Goal: Task Accomplishment & Management: Use online tool/utility

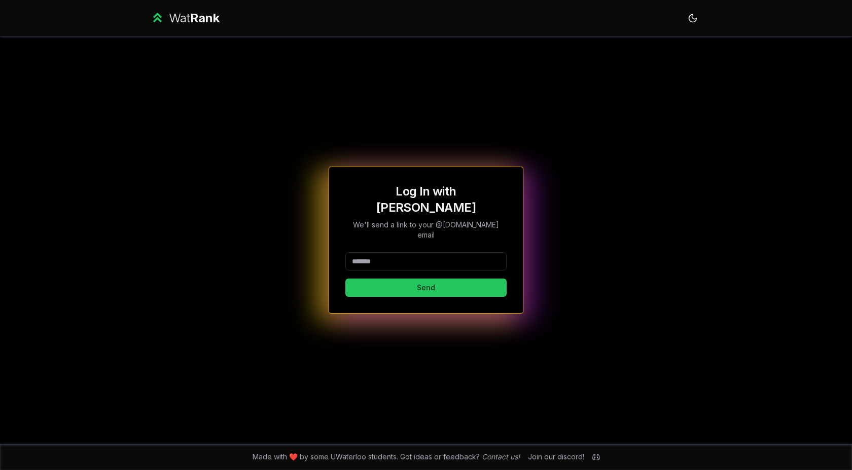
click at [388, 231] on div "Log In with WatIAM We'll send a link to your @[DOMAIN_NAME] email Send" at bounding box center [425, 241] width 161 height 114
click at [379, 252] on input at bounding box center [425, 261] width 161 height 18
type input "********"
click at [355, 279] on button "Send" at bounding box center [425, 288] width 161 height 18
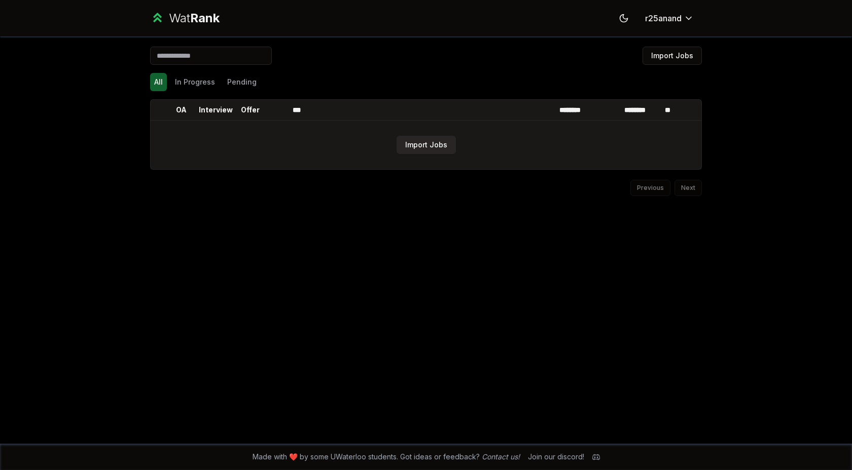
click at [438, 148] on button "Import Jobs" at bounding box center [425, 145] width 59 height 18
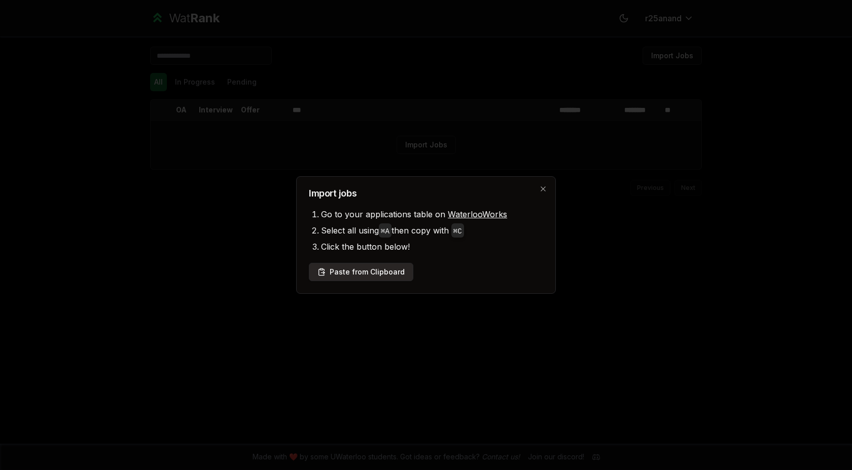
click at [383, 268] on button "Paste from Clipboard" at bounding box center [361, 272] width 104 height 18
click at [385, 272] on button "Paste from Clipboard" at bounding box center [361, 272] width 104 height 18
click at [485, 254] on li "Click the button below!" at bounding box center [432, 247] width 222 height 16
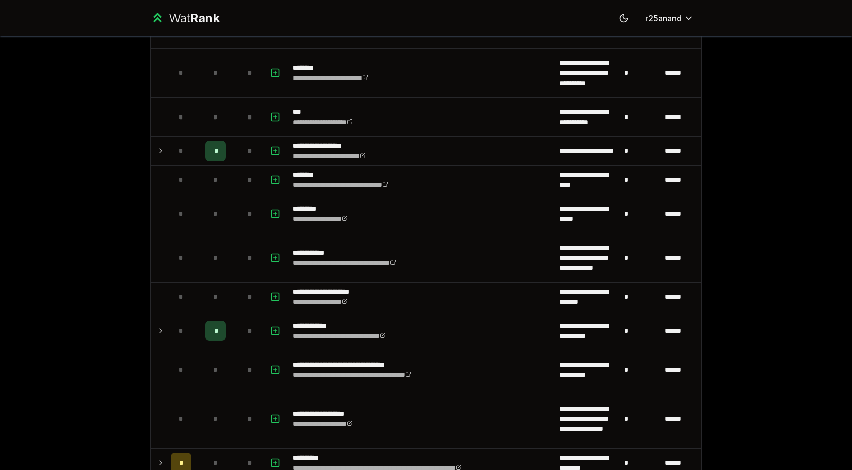
scroll to position [719, 0]
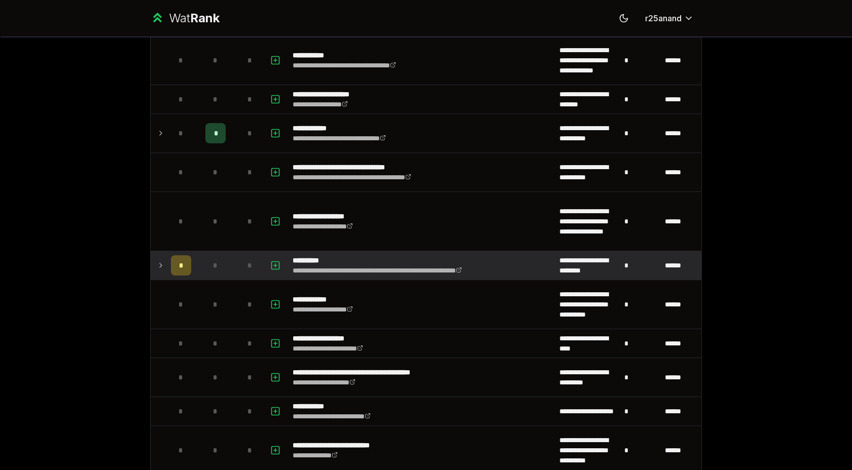
click at [160, 266] on icon at bounding box center [161, 266] width 8 height 12
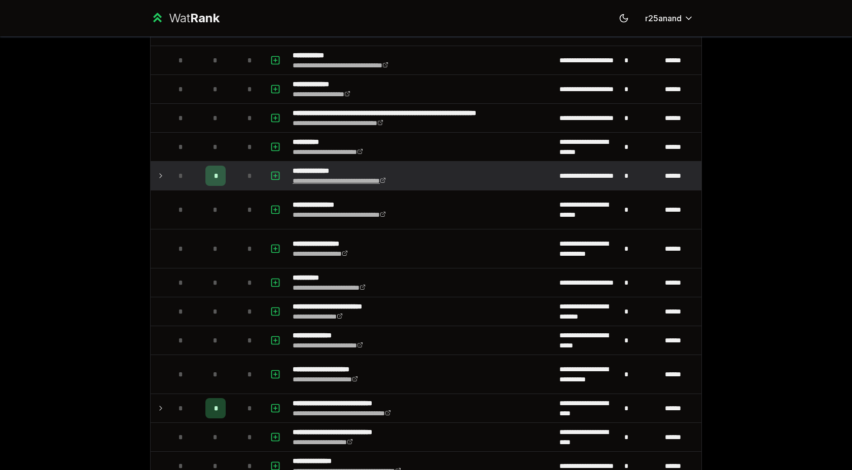
scroll to position [1395, 0]
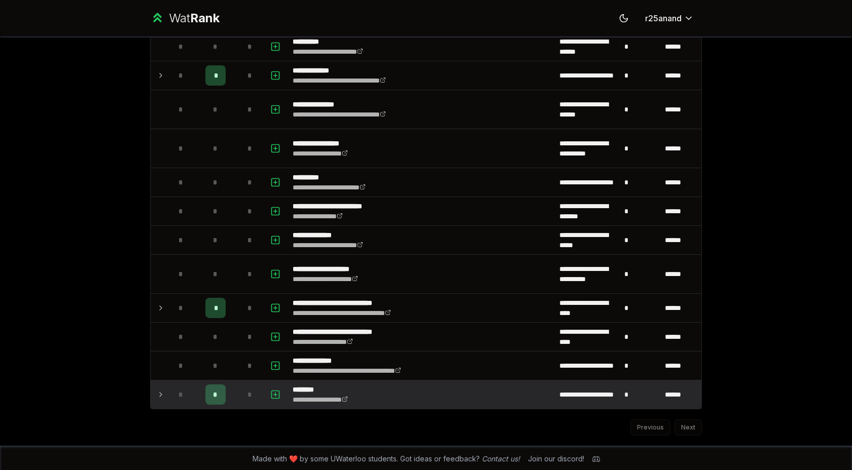
click at [159, 398] on icon at bounding box center [161, 395] width 8 height 12
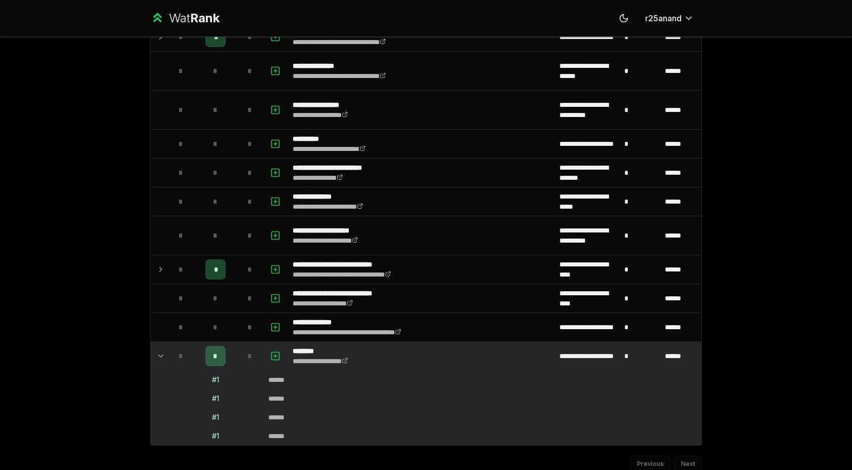
scroll to position [1445, 0]
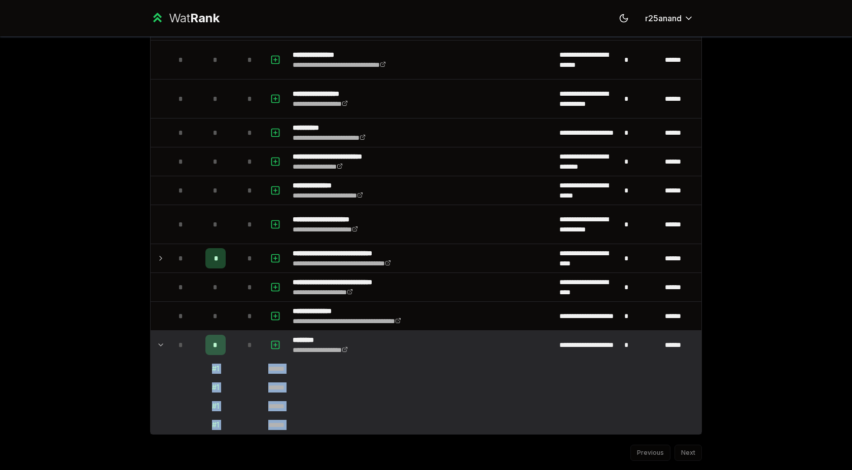
drag, startPoint x: 307, startPoint y: 440, endPoint x: 203, endPoint y: 369, distance: 125.4
click at [203, 369] on td "# 1" at bounding box center [215, 369] width 41 height 18
drag, startPoint x: 203, startPoint y: 369, endPoint x: 246, endPoint y: 385, distance: 45.6
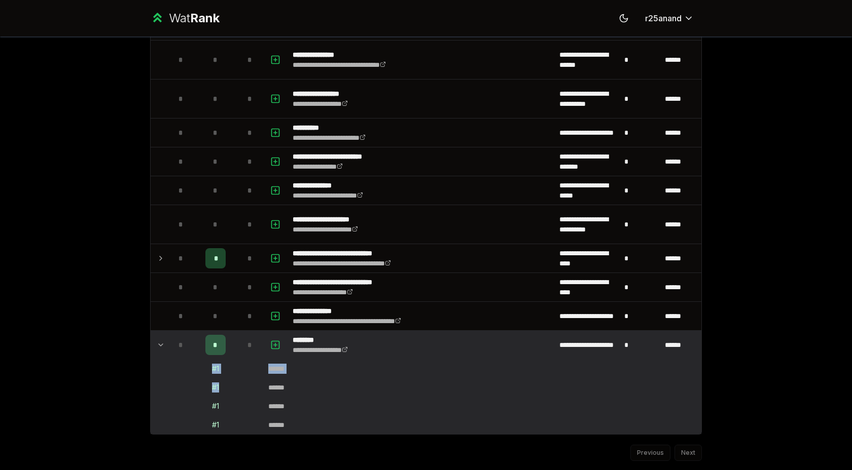
click at [246, 385] on td at bounding box center [250, 388] width 28 height 18
drag, startPoint x: 306, startPoint y: 425, endPoint x: 199, endPoint y: 368, distance: 121.1
click at [199, 368] on td "# 1" at bounding box center [215, 369] width 41 height 18
drag, startPoint x: 199, startPoint y: 368, endPoint x: 388, endPoint y: 455, distance: 208.2
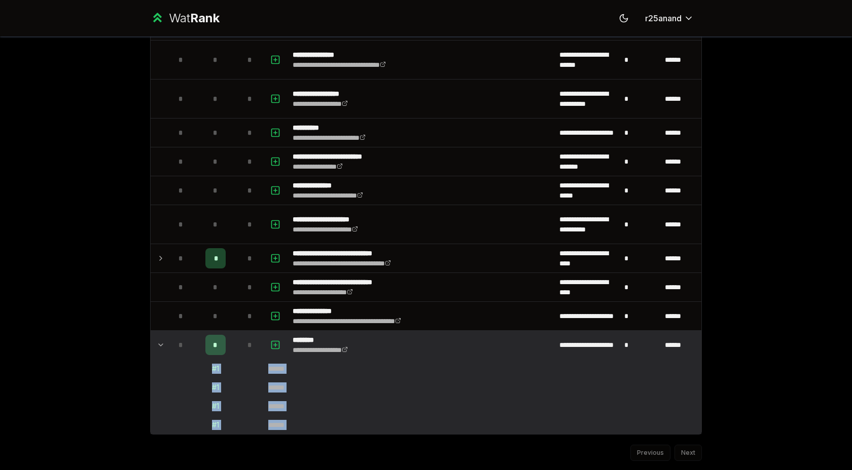
click at [388, 455] on div "Previous Next" at bounding box center [426, 448] width 552 height 26
click at [172, 345] on div "*" at bounding box center [181, 345] width 20 height 20
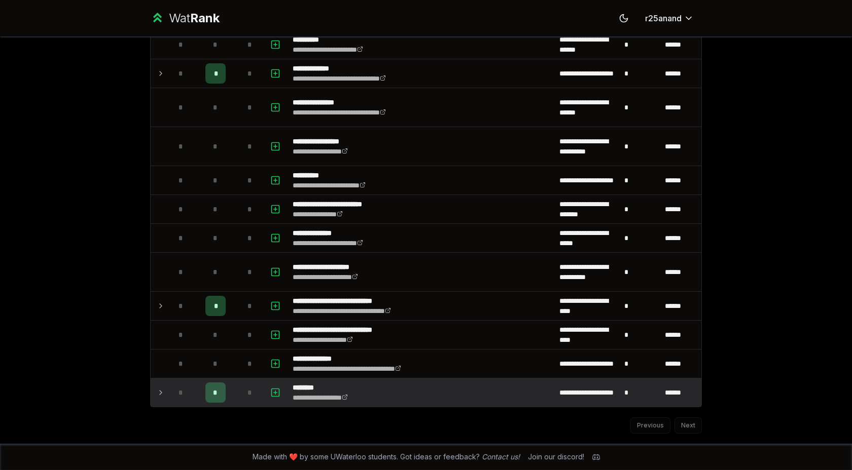
click at [322, 390] on p "********" at bounding box center [329, 388] width 75 height 10
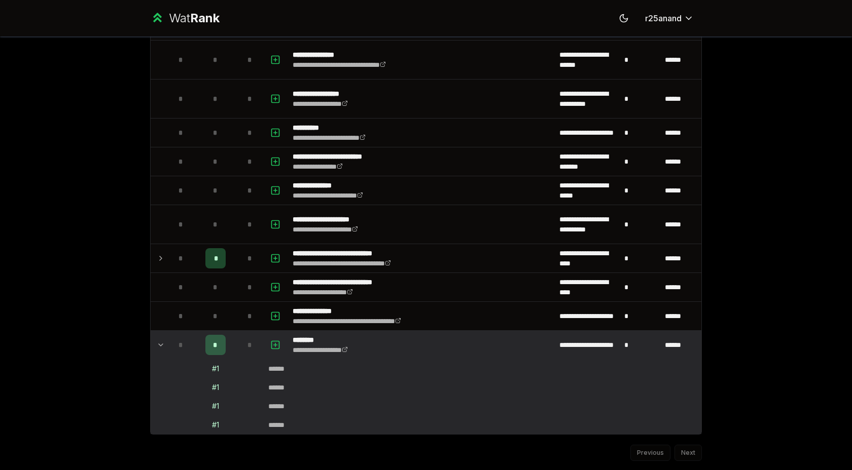
click at [266, 343] on td at bounding box center [276, 345] width 24 height 28
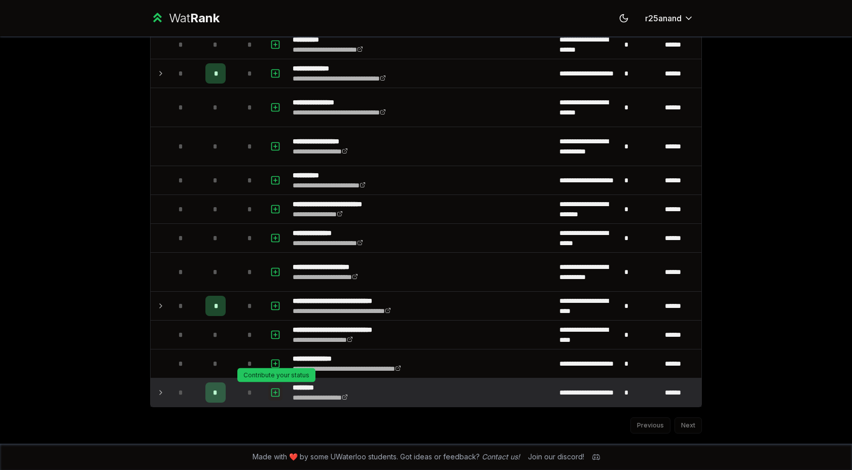
click at [275, 393] on icon "button" at bounding box center [275, 393] width 0 height 4
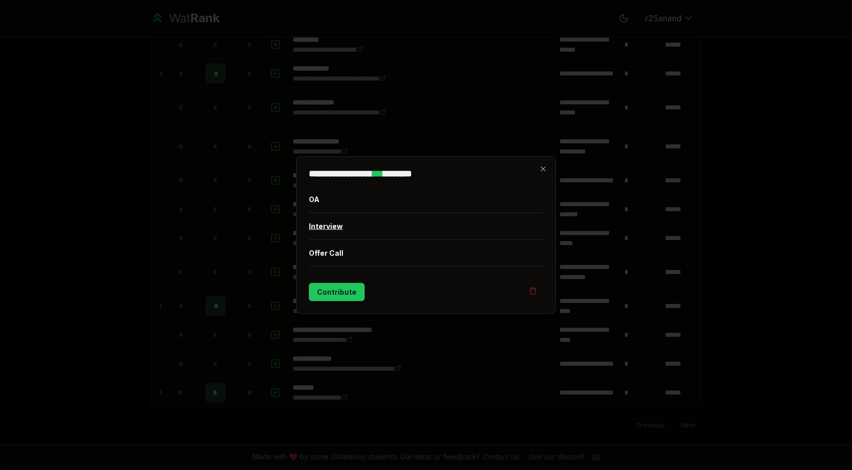
click at [333, 229] on button "Interview" at bounding box center [426, 226] width 234 height 26
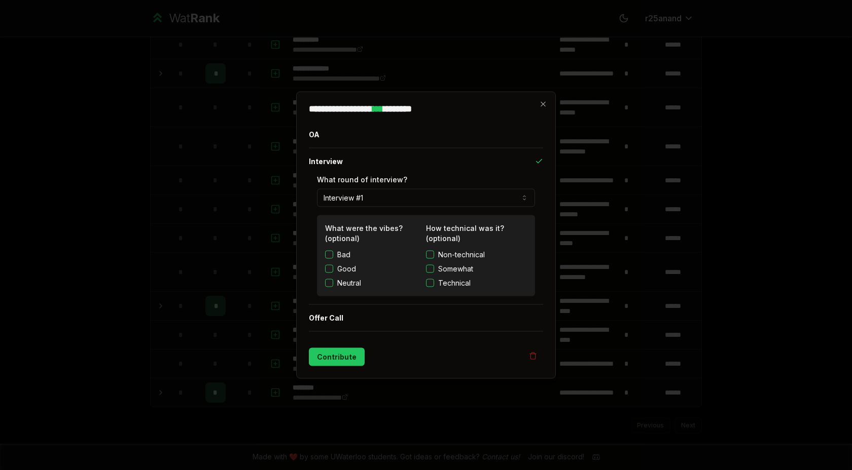
click at [374, 194] on button "Interview #1" at bounding box center [426, 198] width 218 height 18
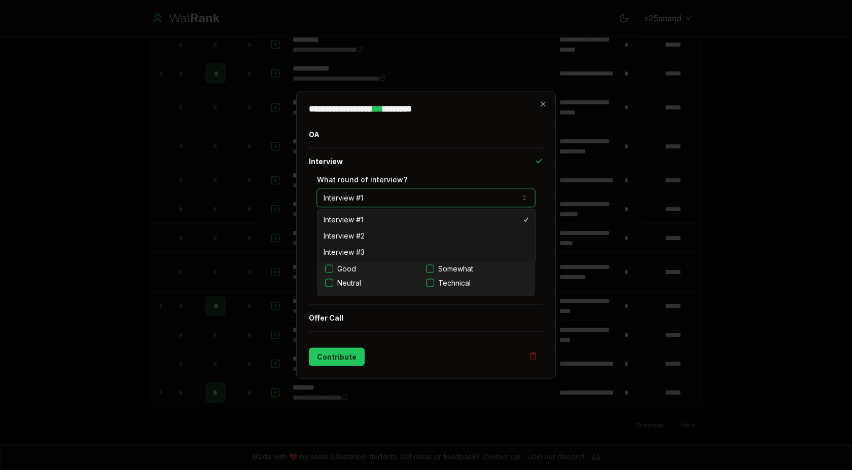
click at [374, 194] on button "Interview #1" at bounding box center [426, 198] width 218 height 18
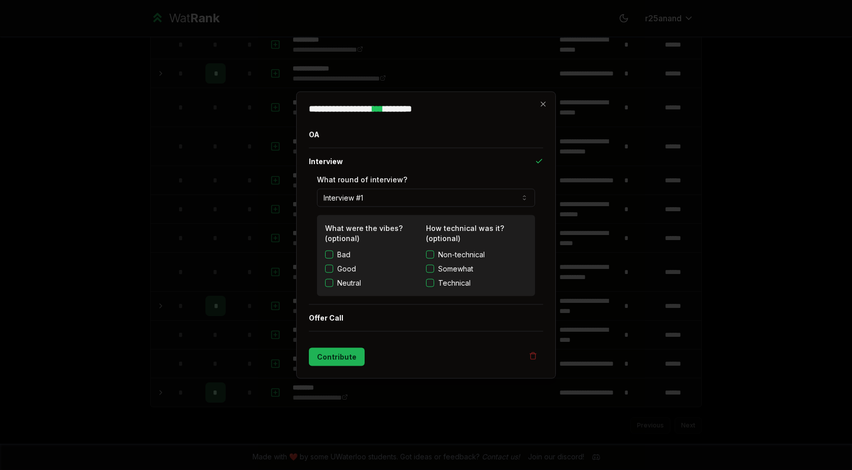
click at [332, 359] on button "Contribute" at bounding box center [337, 357] width 56 height 18
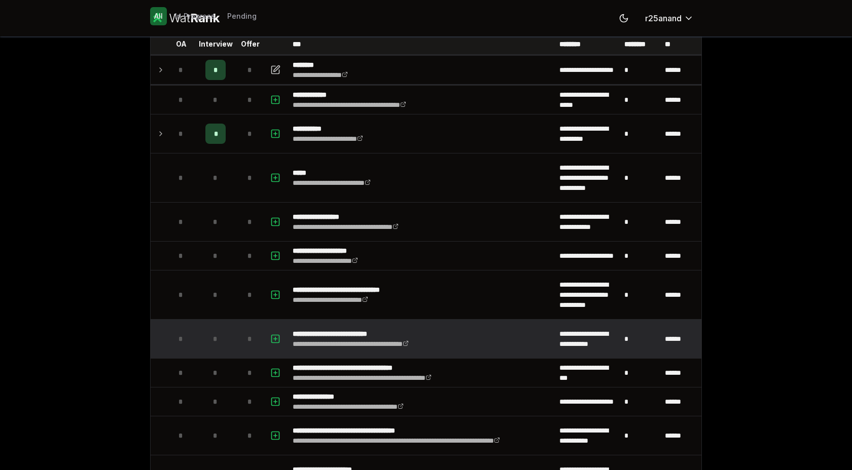
scroll to position [137, 0]
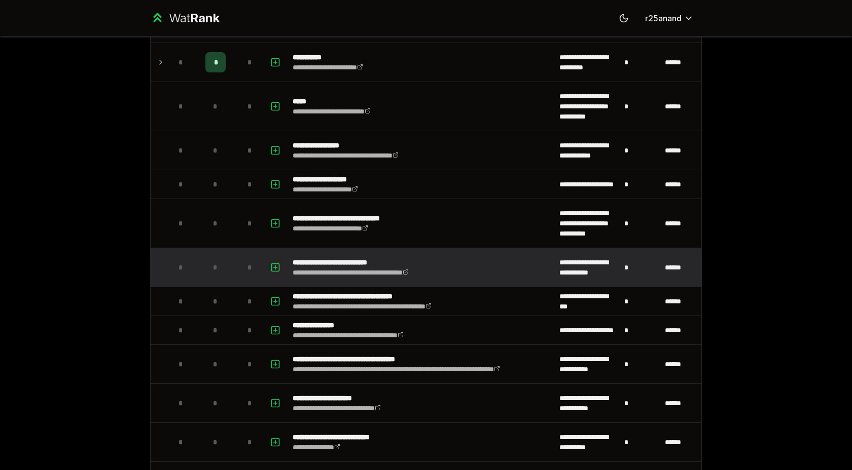
click at [276, 266] on icon "button" at bounding box center [275, 268] width 10 height 12
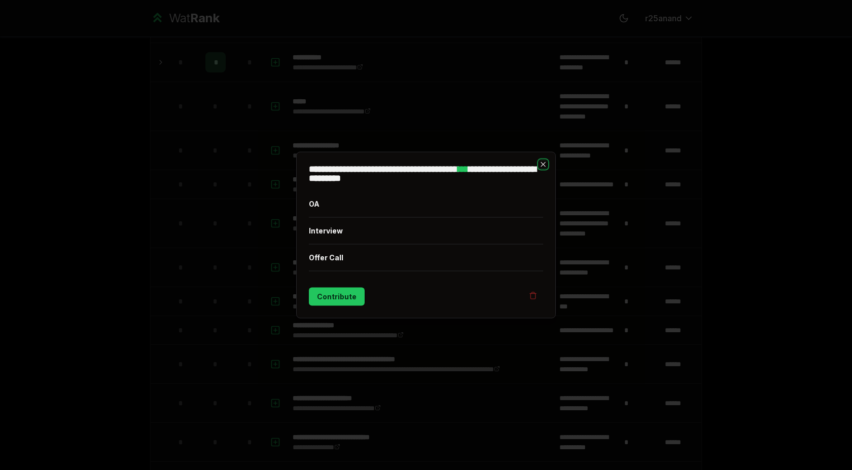
click at [545, 164] on icon "button" at bounding box center [543, 165] width 8 height 8
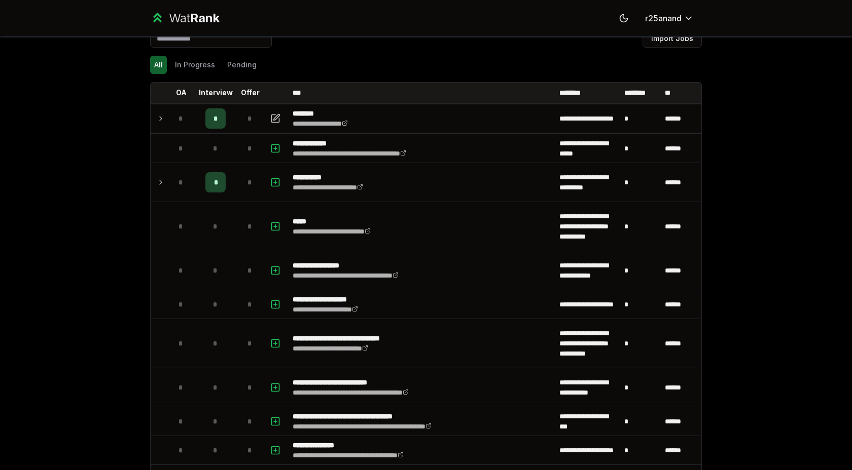
scroll to position [0, 0]
